Goal: Task Accomplishment & Management: Complete application form

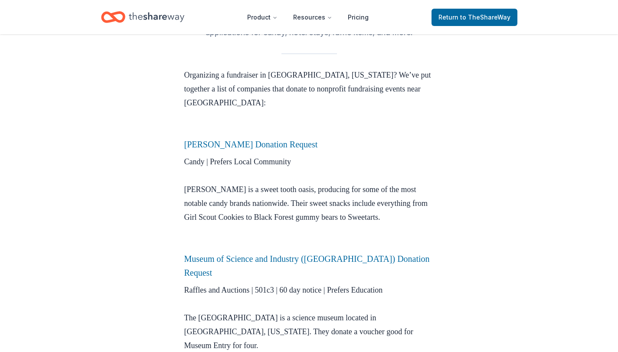
scroll to position [237, 0]
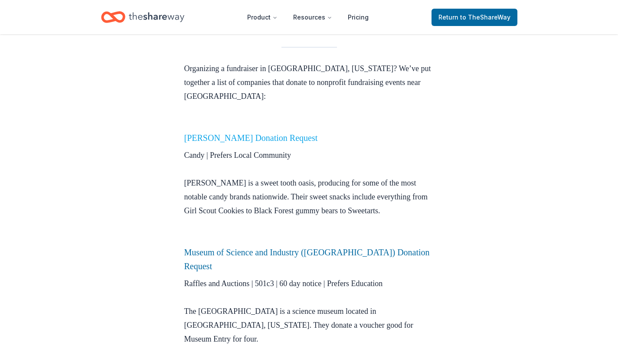
click at [201, 133] on link "Ferrara Donation Request" at bounding box center [251, 138] width 134 height 10
click at [203, 133] on link "Ferrara Donation Request" at bounding box center [251, 138] width 134 height 10
drag, startPoint x: 203, startPoint y: 124, endPoint x: 554, endPoint y: 0, distance: 372.3
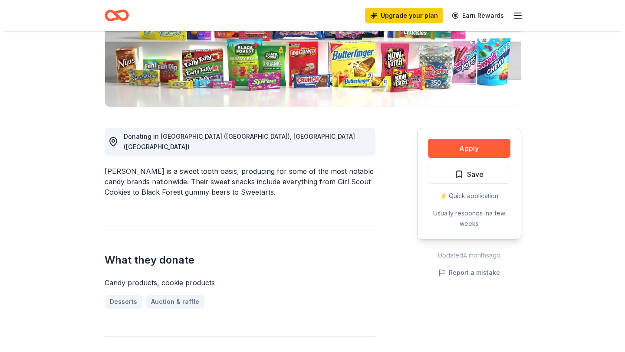
scroll to position [159, 0]
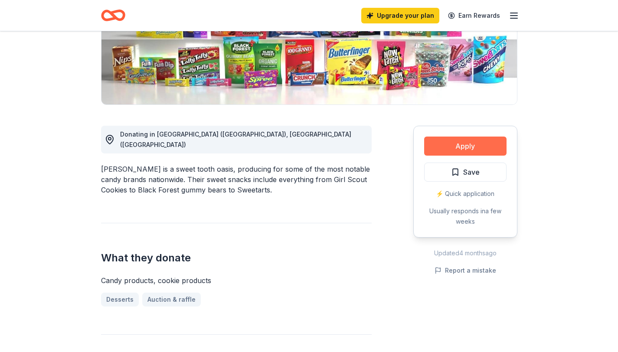
click at [461, 141] on button "Apply" at bounding box center [465, 146] width 82 height 19
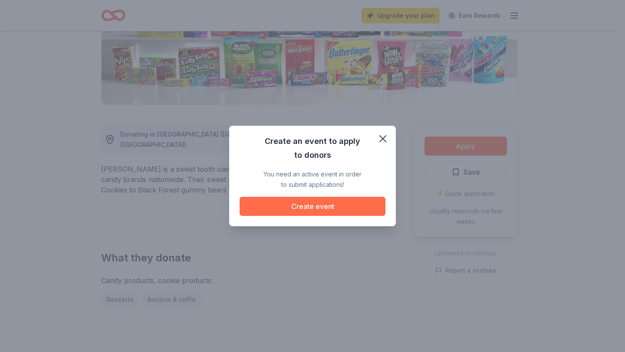
click at [351, 203] on button "Create event" at bounding box center [312, 206] width 146 height 19
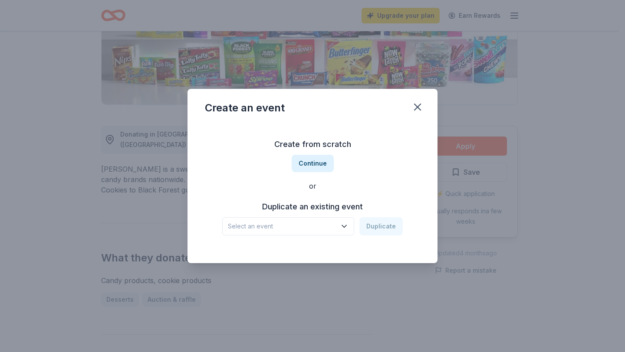
click at [318, 225] on span "Select an event" at bounding box center [282, 226] width 108 height 10
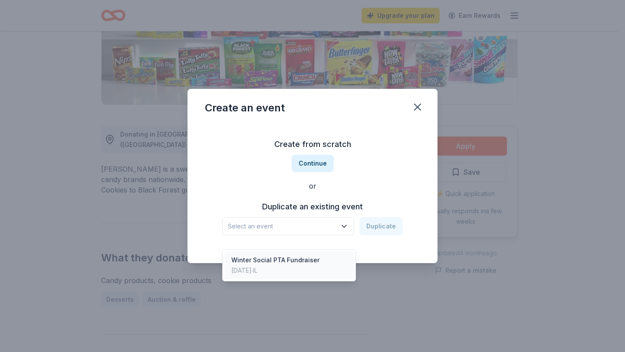
click at [313, 255] on div "Winter Social PTA Fundraiser" at bounding box center [275, 260] width 88 height 10
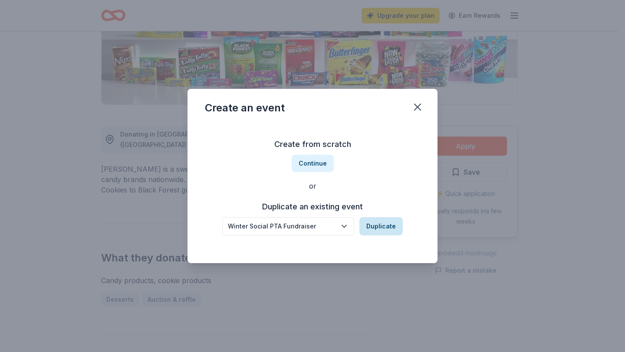
click at [383, 225] on button "Duplicate" at bounding box center [380, 226] width 43 height 18
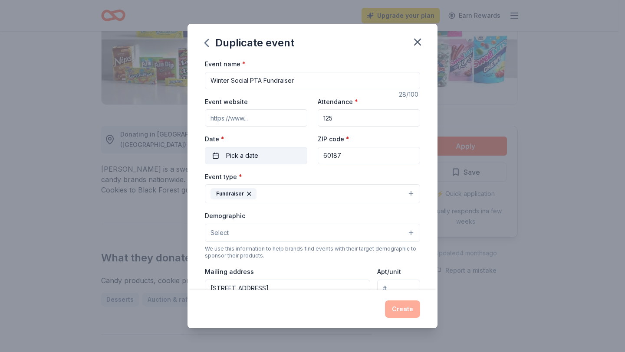
click at [271, 156] on button "Pick a date" at bounding box center [256, 155] width 102 height 17
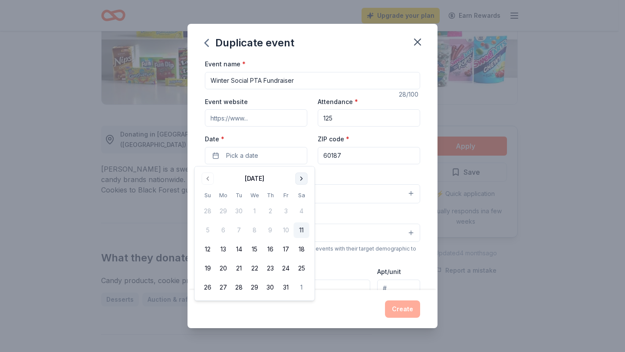
click at [302, 180] on button "Go to next month" at bounding box center [301, 179] width 12 height 12
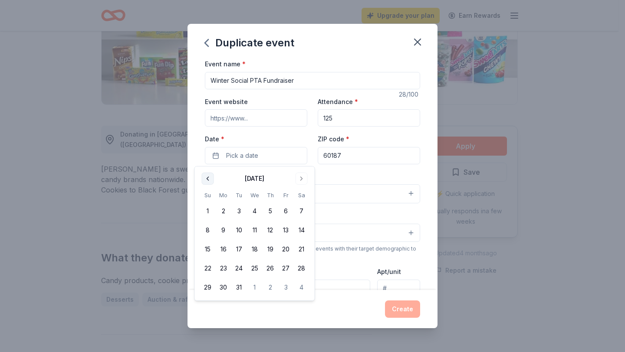
click at [209, 179] on button "Go to previous month" at bounding box center [208, 179] width 12 height 12
click at [285, 252] on button "20" at bounding box center [286, 250] width 16 height 16
click at [344, 173] on div "Event type * Fundraiser" at bounding box center [312, 187] width 215 height 33
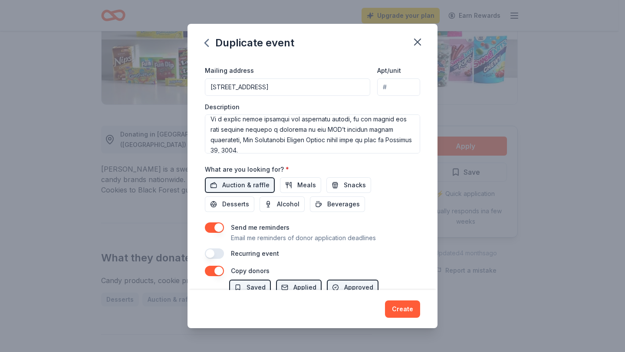
scroll to position [76, 0]
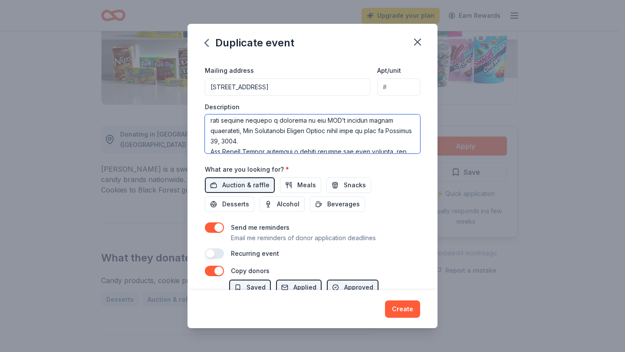
click at [244, 141] on textarea at bounding box center [312, 134] width 215 height 39
click at [262, 144] on textarea "To enrich screen reader interactions, please activate Accessibility in Grammarl…" at bounding box center [312, 134] width 215 height 39
click at [282, 141] on textarea "To enrich screen reader interactions, please activate Accessibility in Grammarl…" at bounding box center [312, 134] width 215 height 39
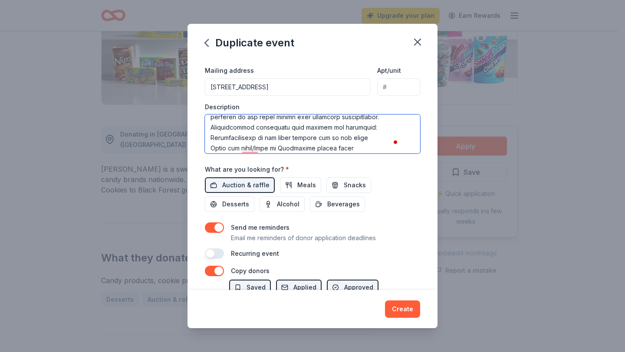
scroll to position [0, 0]
click at [357, 128] on textarea "To enrich screen reader interactions, please activate Accessibility in Grammarl…" at bounding box center [312, 134] width 215 height 39
click at [339, 143] on textarea "To enrich screen reader interactions, please activate Accessibility in Grammarl…" at bounding box center [312, 134] width 215 height 39
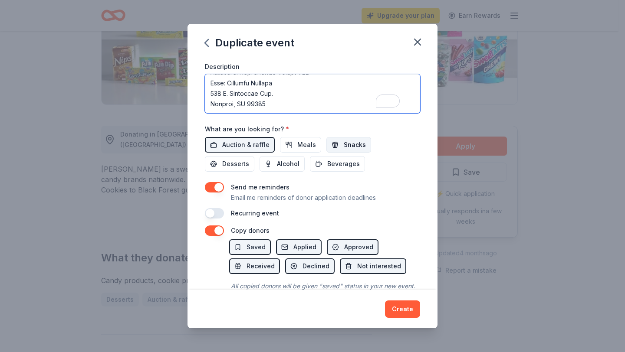
type textarea "Loremipsum Dolorsitam Consec ad elits do ei temp in utlaboree doloremagn al eni…"
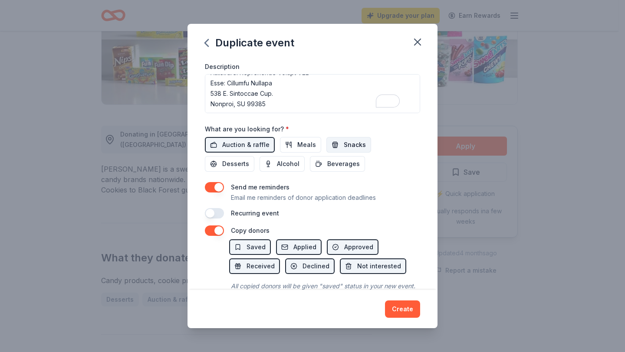
click at [337, 146] on button "Snacks" at bounding box center [348, 145] width 45 height 16
click at [242, 164] on span "Desserts" at bounding box center [235, 164] width 27 height 10
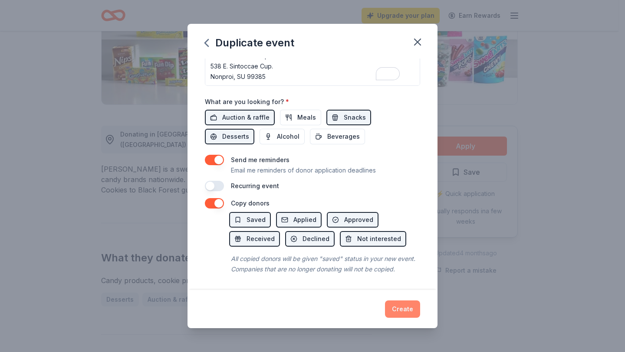
click at [406, 311] on button "Create" at bounding box center [402, 309] width 35 height 17
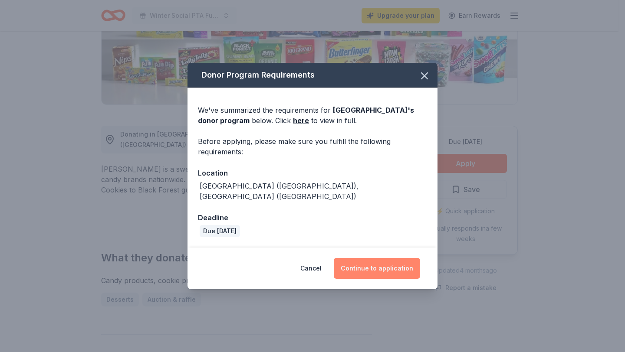
click at [363, 264] on button "Continue to application" at bounding box center [377, 268] width 86 height 21
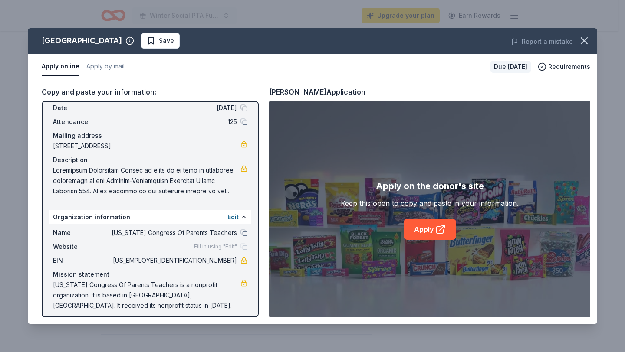
scroll to position [42, 0]
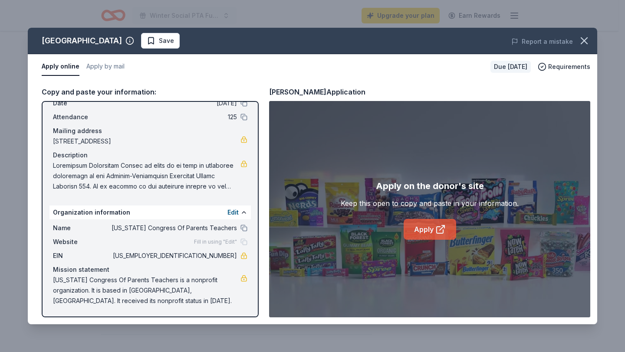
click at [425, 228] on link "Apply" at bounding box center [429, 229] width 52 height 21
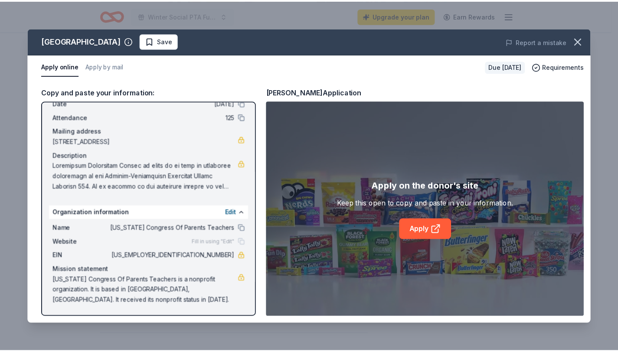
scroll to position [0, 0]
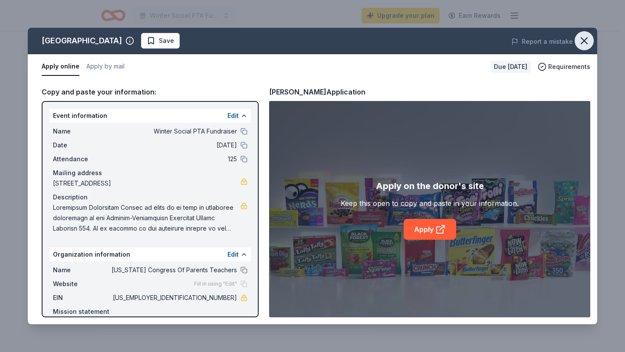
click at [585, 45] on icon "button" at bounding box center [584, 41] width 12 height 12
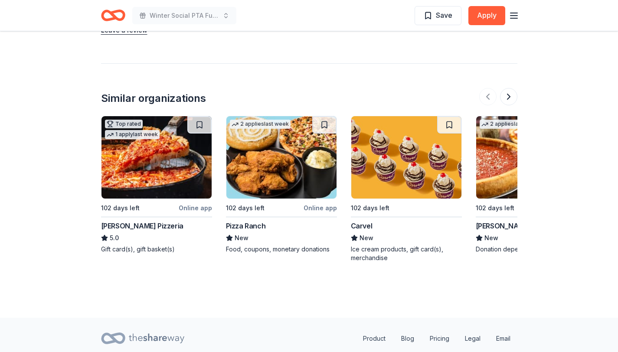
scroll to position [832, 0]
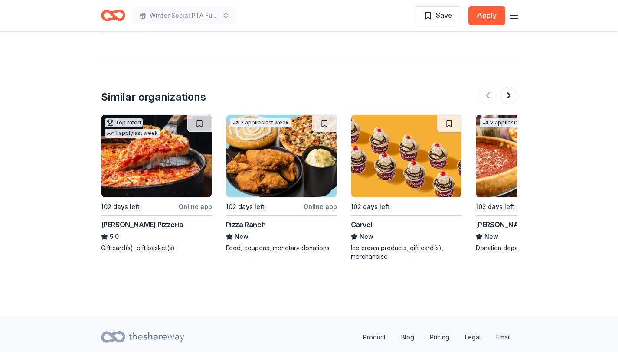
click at [121, 219] on div "[PERSON_NAME] Pizzeria" at bounding box center [142, 224] width 82 height 10
click at [507, 87] on button at bounding box center [508, 95] width 17 height 17
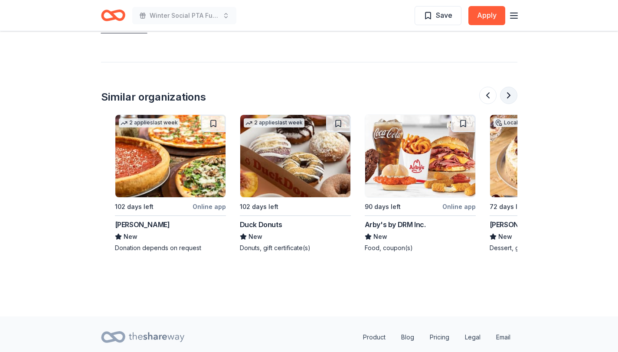
scroll to position [0, 375]
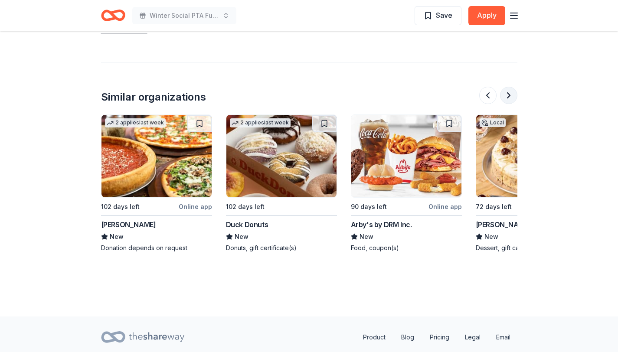
click at [507, 87] on button at bounding box center [508, 95] width 17 height 17
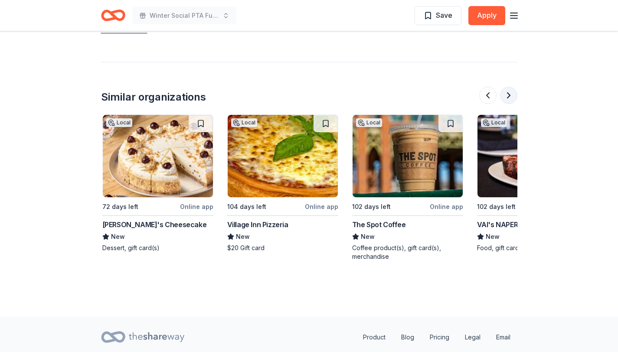
scroll to position [0, 749]
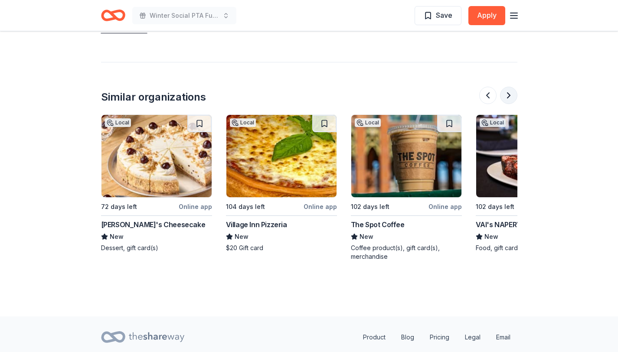
click at [507, 87] on button at bounding box center [508, 95] width 17 height 17
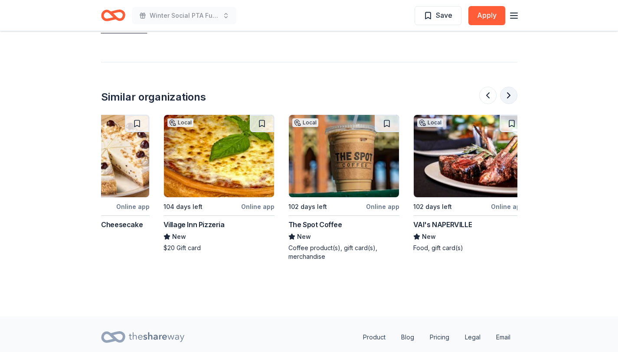
scroll to position [0, 819]
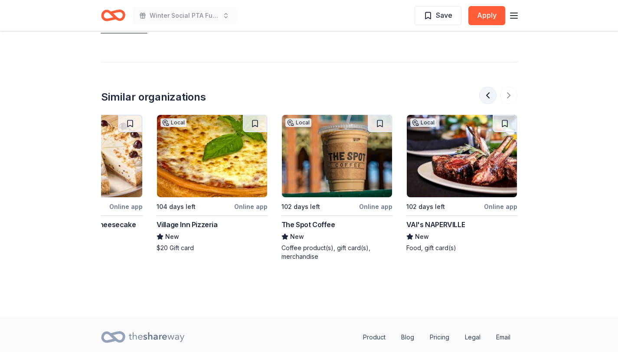
click at [485, 87] on button at bounding box center [487, 95] width 17 height 17
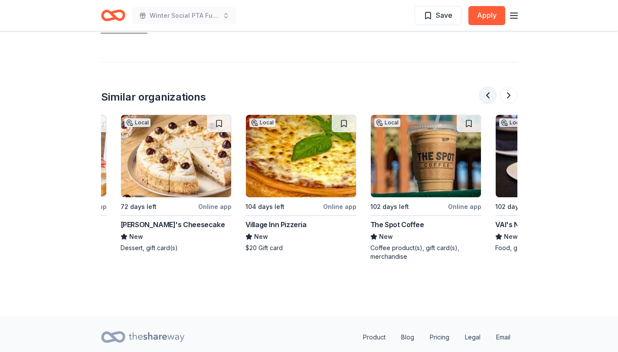
click at [485, 87] on button at bounding box center [487, 95] width 17 height 17
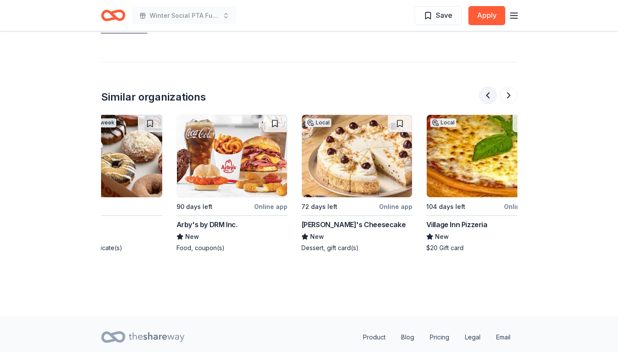
click at [485, 87] on button at bounding box center [487, 95] width 17 height 17
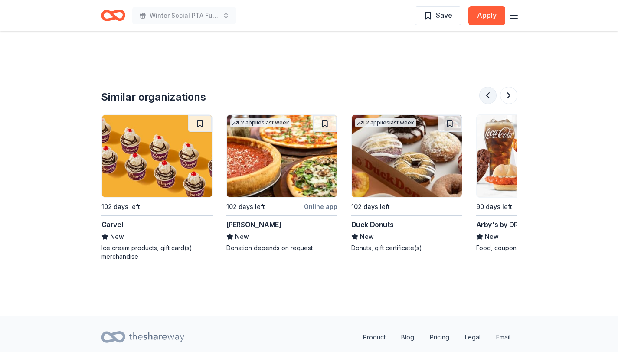
click at [485, 87] on button at bounding box center [487, 95] width 17 height 17
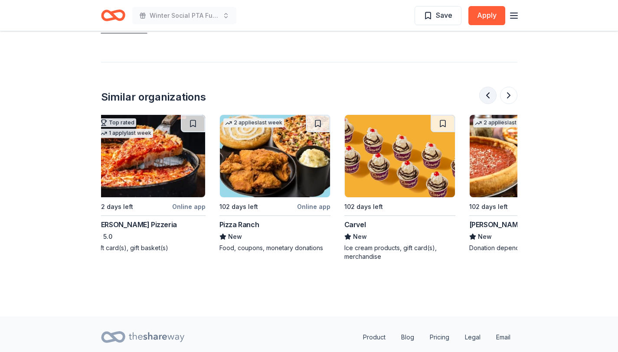
scroll to position [0, 0]
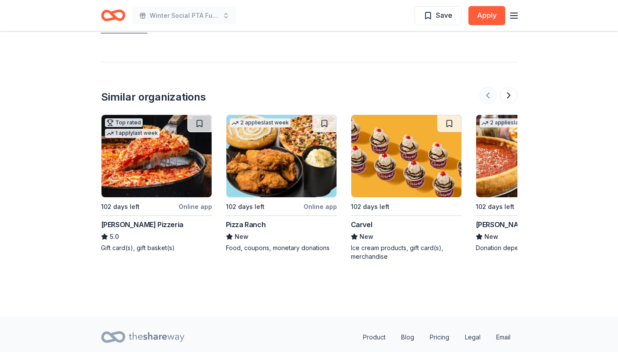
click at [485, 87] on div at bounding box center [498, 95] width 38 height 17
click at [502, 149] on img at bounding box center [531, 156] width 110 height 82
click at [510, 87] on button at bounding box center [508, 95] width 17 height 17
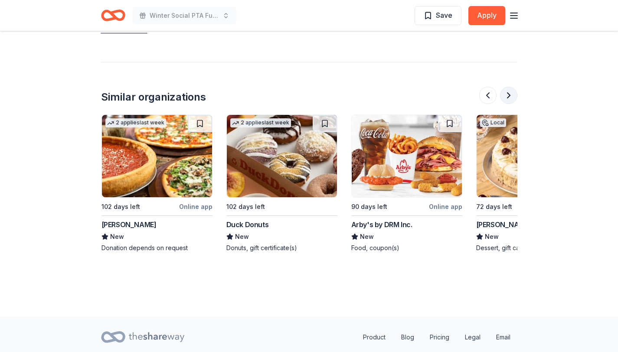
scroll to position [0, 375]
click at [504, 87] on button at bounding box center [508, 95] width 17 height 17
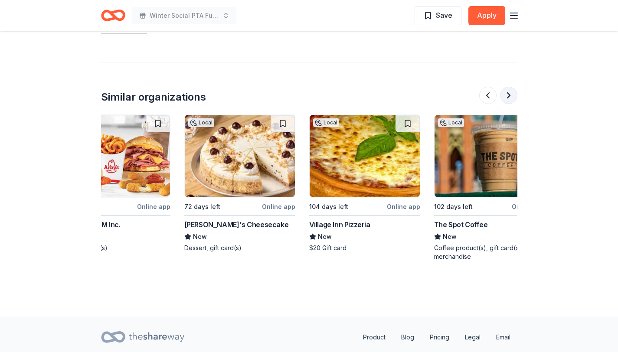
scroll to position [0, 749]
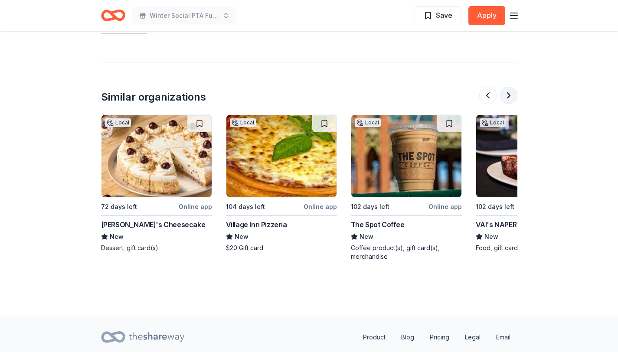
click at [504, 87] on button at bounding box center [508, 95] width 17 height 17
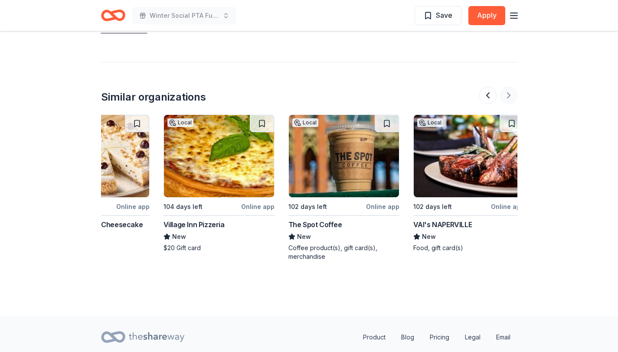
scroll to position [0, 819]
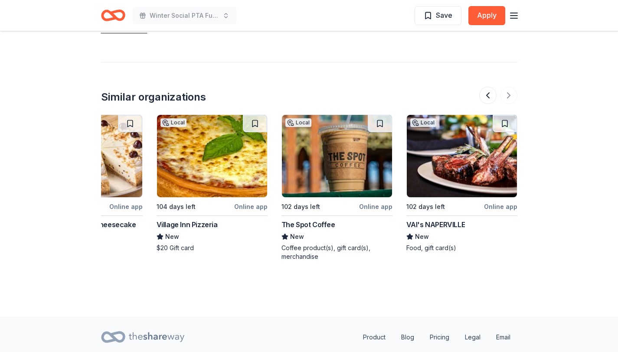
click at [474, 154] on img at bounding box center [462, 156] width 110 height 82
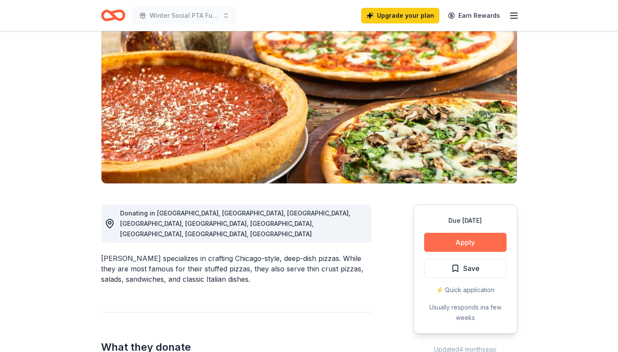
scroll to position [80, 0]
click at [492, 239] on button "Apply" at bounding box center [465, 242] width 82 height 19
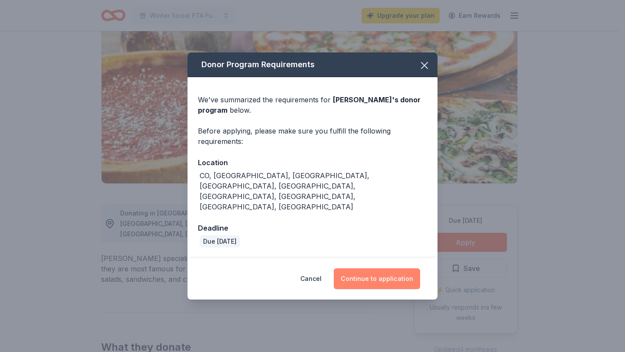
click at [379, 268] on button "Continue to application" at bounding box center [377, 278] width 86 height 21
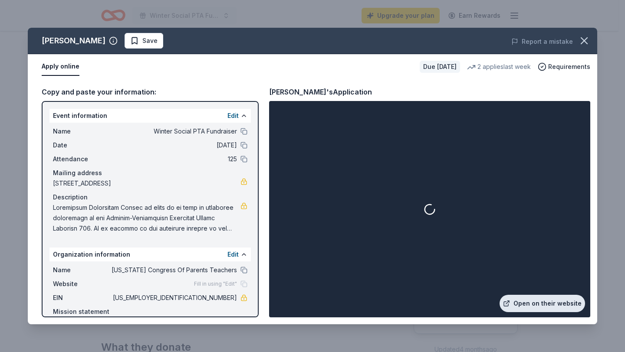
click at [534, 306] on link "Open on their website" at bounding box center [541, 303] width 85 height 17
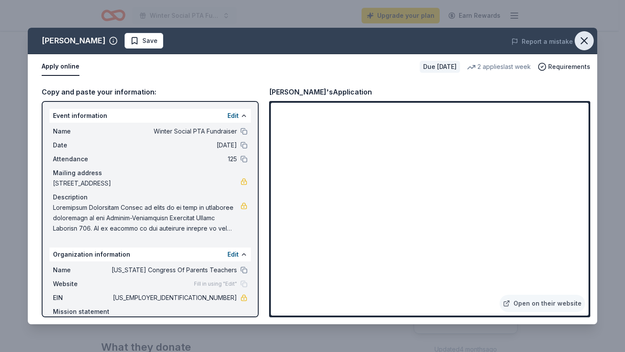
click at [581, 43] on icon "button" at bounding box center [584, 41] width 6 height 6
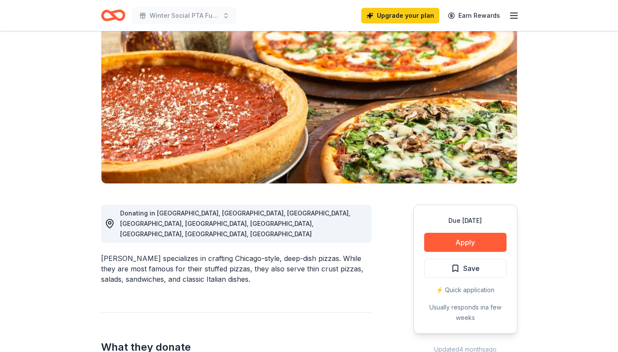
scroll to position [0, 0]
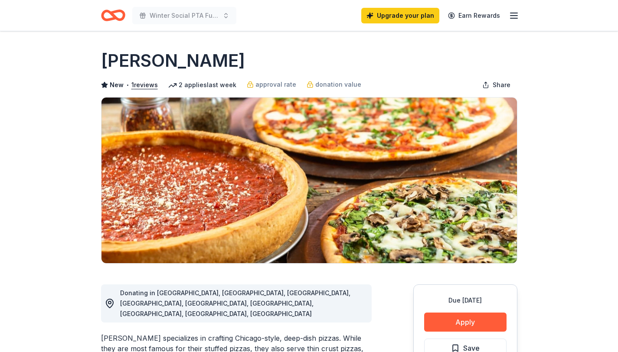
click at [514, 14] on icon "button" at bounding box center [514, 15] width 10 height 10
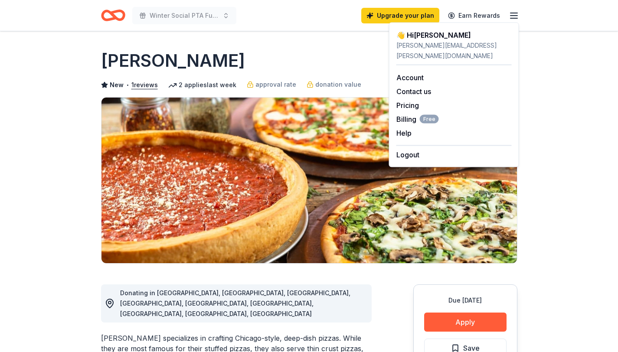
click at [111, 17] on icon "Home" at bounding box center [113, 15] width 24 height 20
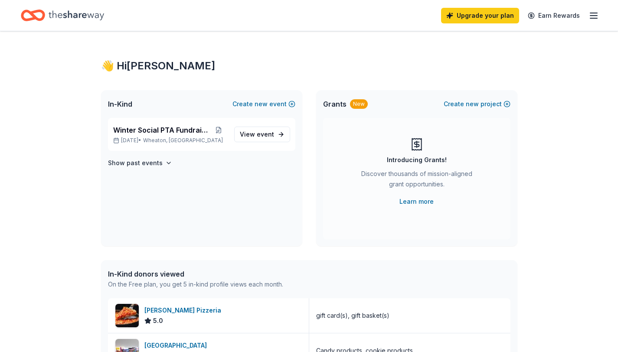
click at [78, 17] on icon "Home" at bounding box center [77, 16] width 56 height 18
click at [595, 13] on icon "button" at bounding box center [594, 15] width 10 height 10
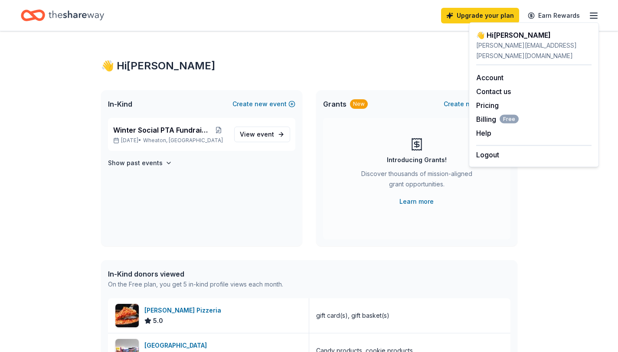
click at [353, 50] on div "👋 Hi Adrienne In-Kind Create new event Winter Social PTA Fundraiser Feb 20, 202…" at bounding box center [309, 333] width 444 height 605
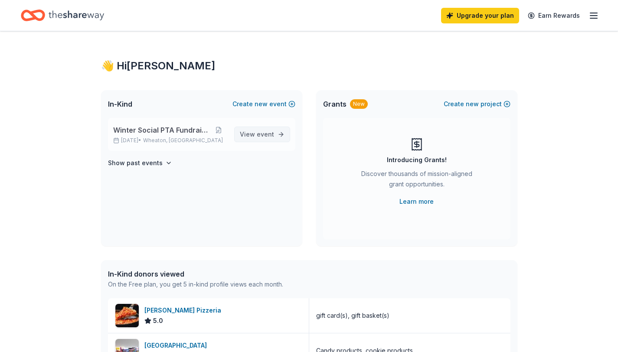
click at [256, 133] on span "View event" at bounding box center [257, 134] width 34 height 10
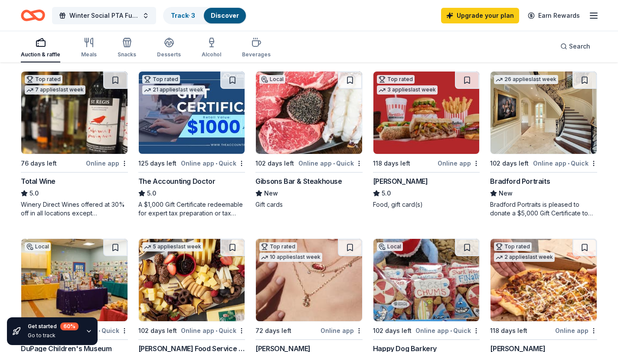
scroll to position [417, 0]
